Goal: Task Accomplishment & Management: Complete application form

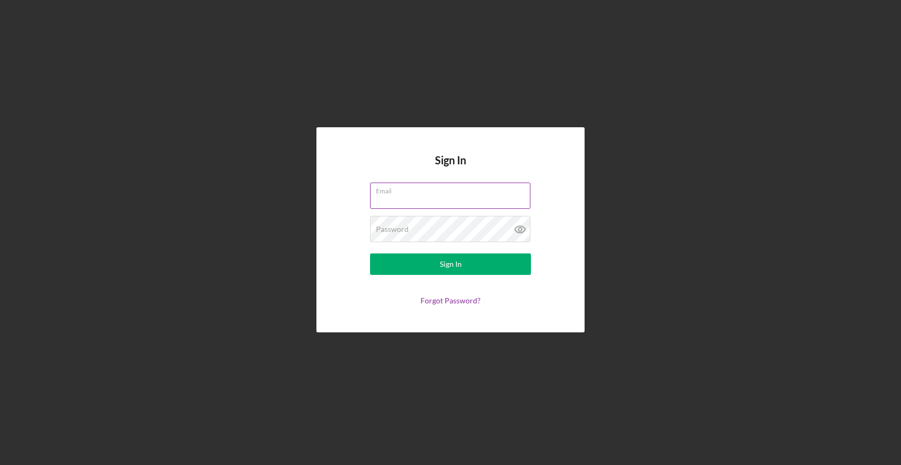
click at [450, 205] on input "Email" at bounding box center [450, 195] width 160 height 26
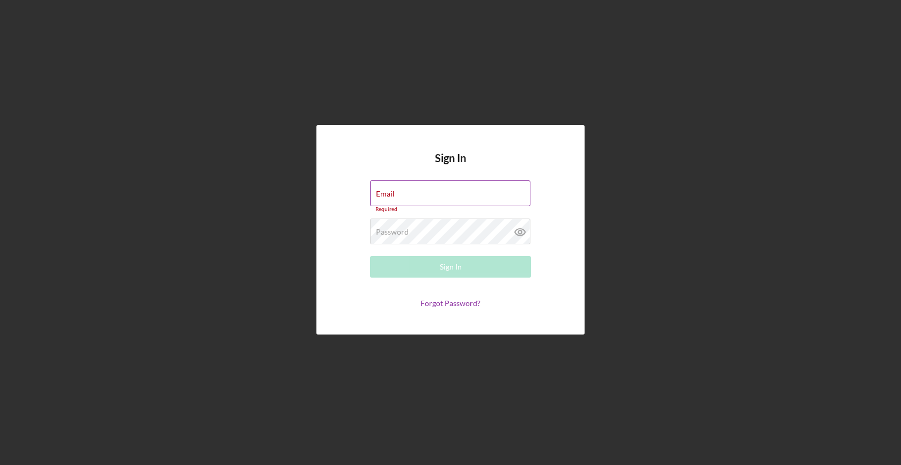
type input "[EMAIL_ADDRESS][DOMAIN_NAME]"
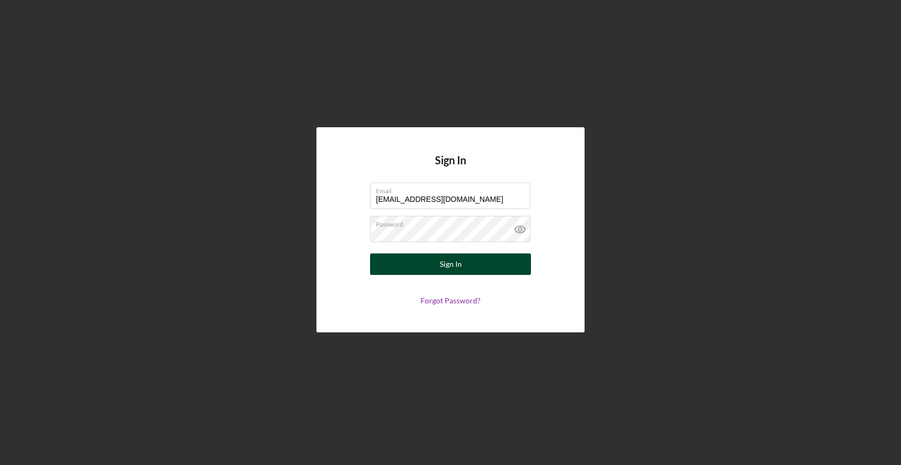
click at [476, 268] on button "Sign In" at bounding box center [450, 263] width 161 height 21
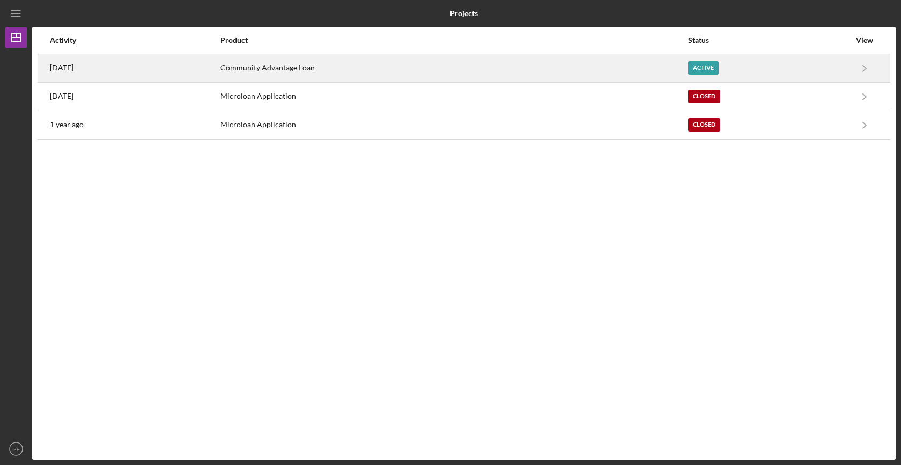
click at [476, 67] on div "Community Advantage Loan" at bounding box center [454, 68] width 467 height 27
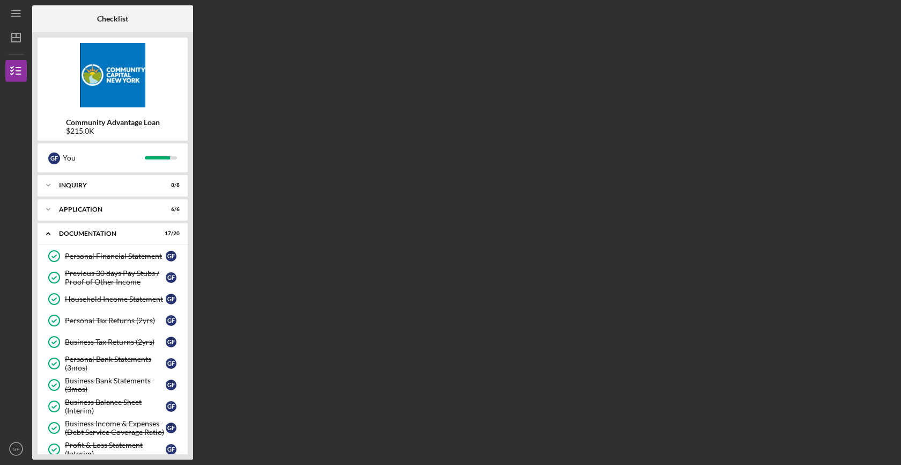
scroll to position [304, 0]
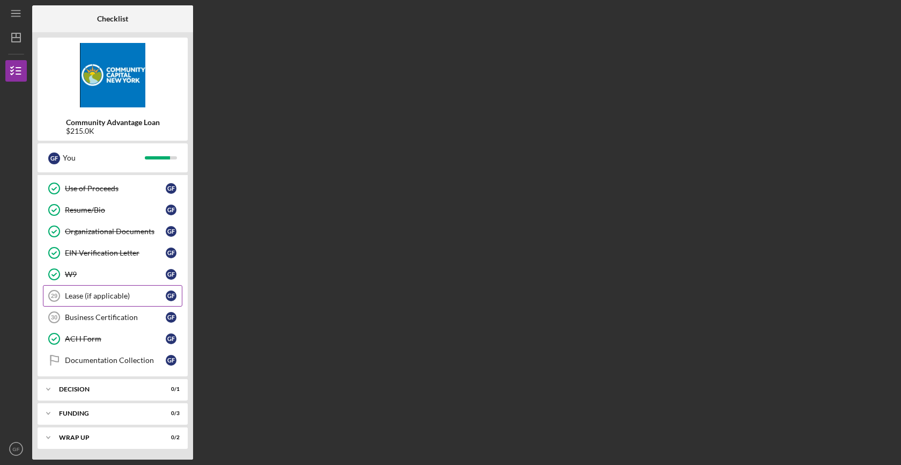
click at [119, 296] on div "Lease (if applicable)" at bounding box center [115, 295] width 101 height 9
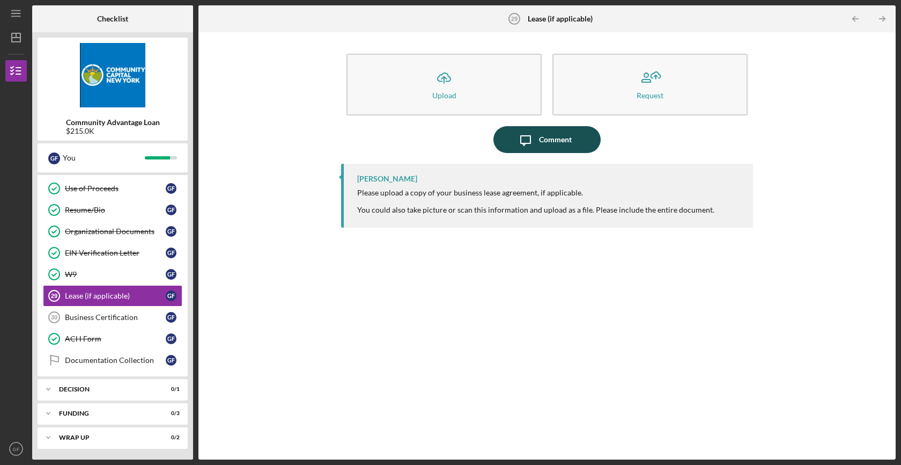
click at [533, 139] on icon "Icon/Message" at bounding box center [525, 139] width 27 height 27
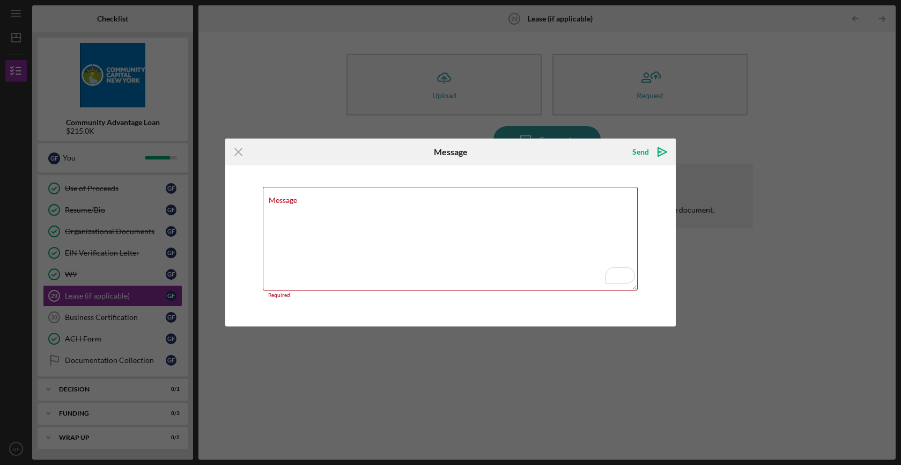
click at [396, 124] on div "Icon/Menu Close Message Send Icon/icon-invite-send Message Required Cancel Send…" at bounding box center [450, 232] width 901 height 465
click at [236, 154] on line at bounding box center [238, 152] width 7 height 7
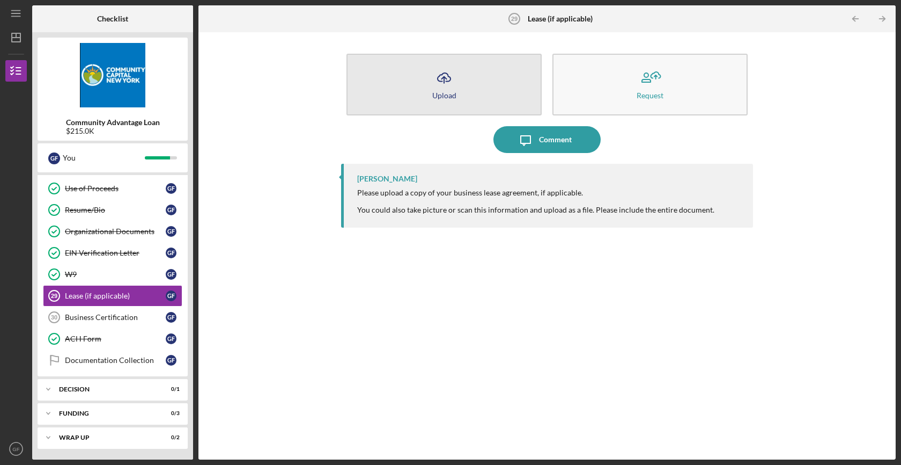
click at [491, 83] on button "Icon/Upload Upload" at bounding box center [444, 85] width 195 height 62
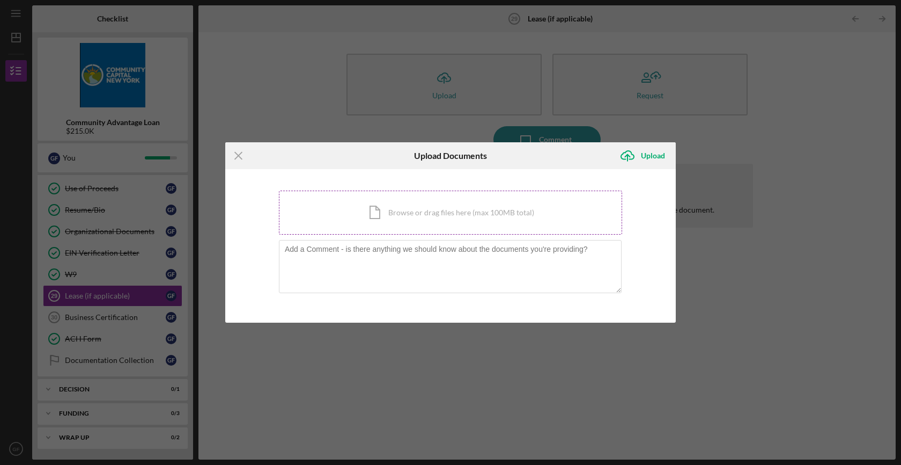
click at [368, 216] on div "Icon/Document Browse or drag files here (max 100MB total) Tap to choose files o…" at bounding box center [450, 212] width 343 height 44
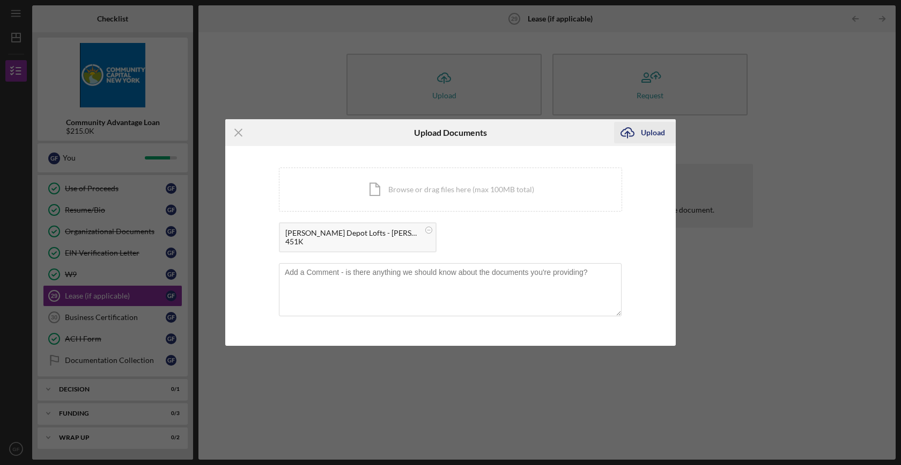
click at [661, 137] on div "Upload" at bounding box center [653, 132] width 24 height 21
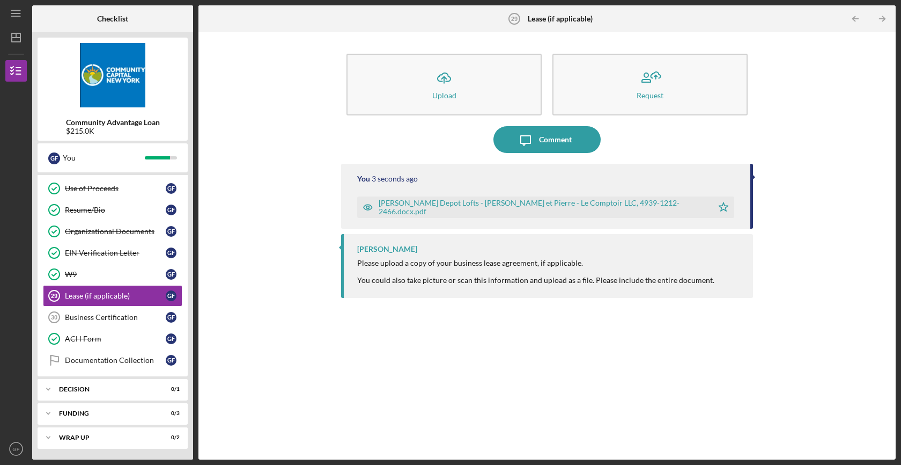
click at [243, 310] on div "Icon/Upload Upload Request Icon/Message Comment You 3 seconds ago [PERSON_NAME]…" at bounding box center [547, 246] width 687 height 416
